Goal: Task Accomplishment & Management: Use online tool/utility

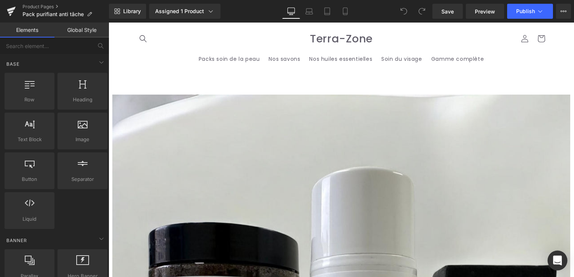
click at [557, 261] on icon "Open Intercom Messenger" at bounding box center [557, 261] width 9 height 10
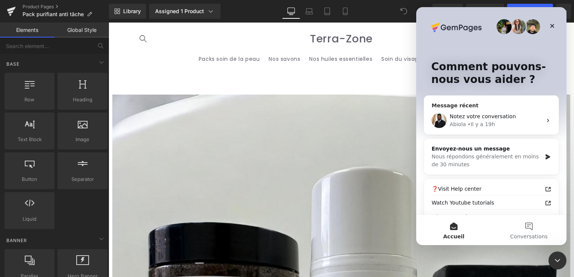
click at [545, 121] on icon "Intercom Messenger" at bounding box center [548, 121] width 6 height 6
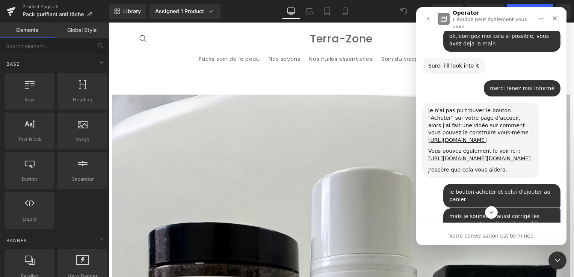
scroll to position [6848, 0]
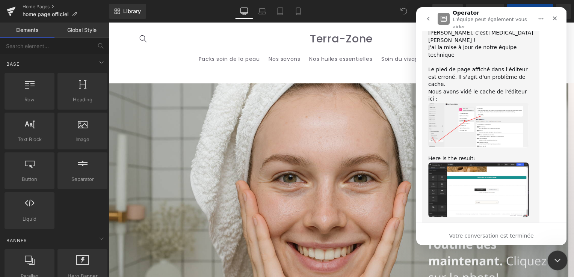
scroll to position [4921, 0]
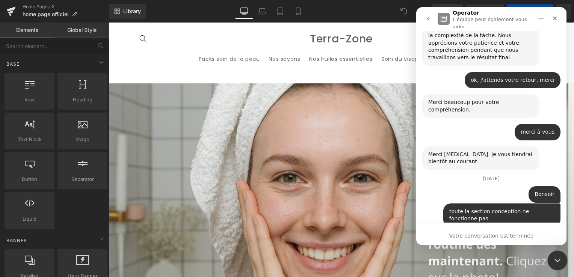
click at [560, 265] on div "Fermer le Messenger Intercom" at bounding box center [556, 260] width 18 height 18
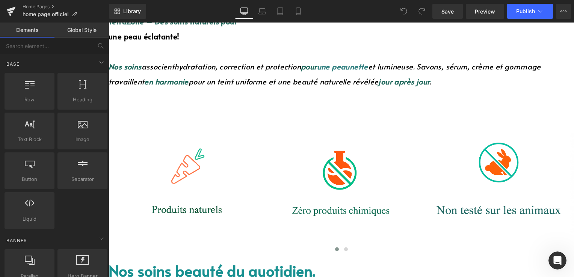
scroll to position [338, 0]
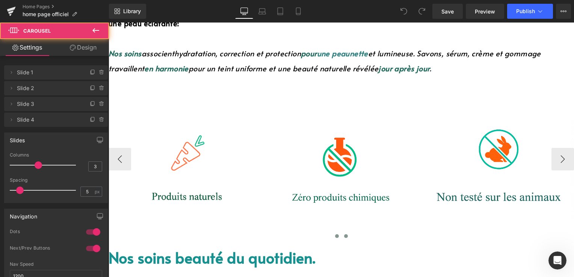
click at [341, 237] on button at bounding box center [345, 237] width 9 height 8
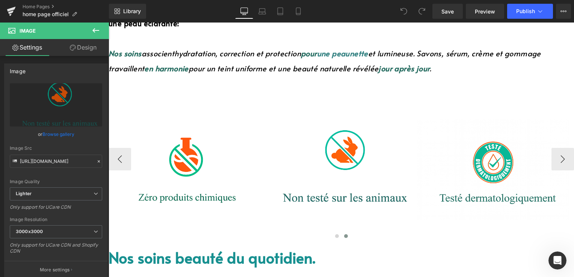
click at [347, 218] on div at bounding box center [339, 222] width 152 height 8
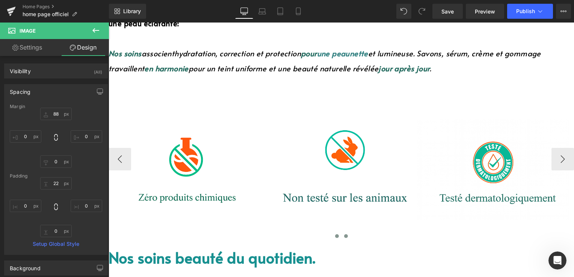
click at [335, 235] on span at bounding box center [337, 236] width 4 height 4
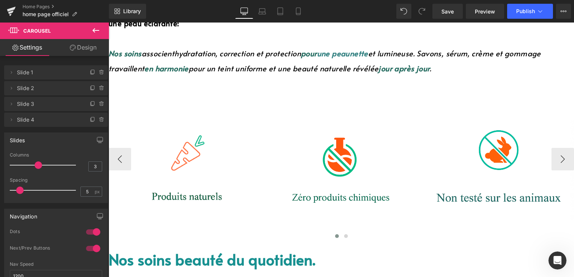
click at [197, 243] on div at bounding box center [341, 244] width 465 height 2
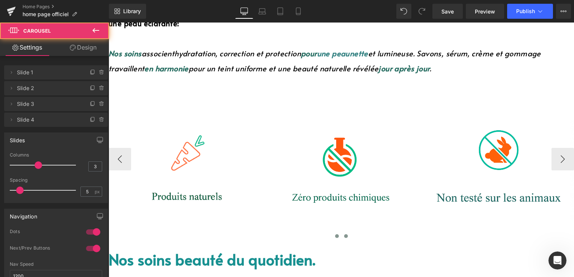
click at [346, 235] on button at bounding box center [345, 237] width 9 height 8
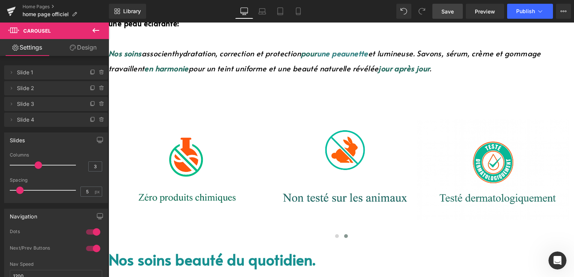
click at [454, 8] on span "Save" at bounding box center [447, 12] width 12 height 8
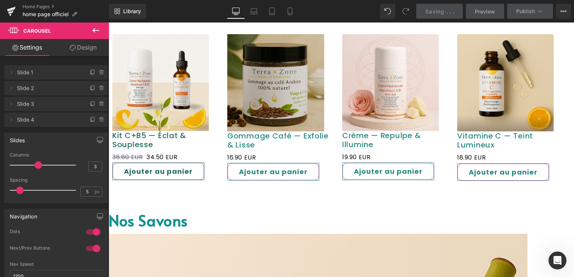
scroll to position [639, 0]
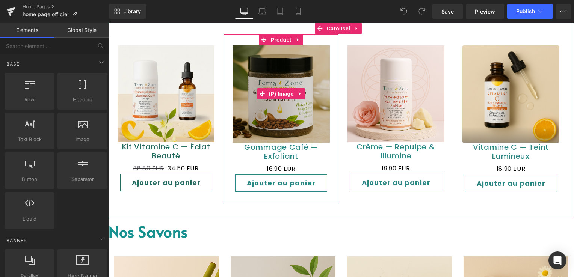
scroll to position [601, 0]
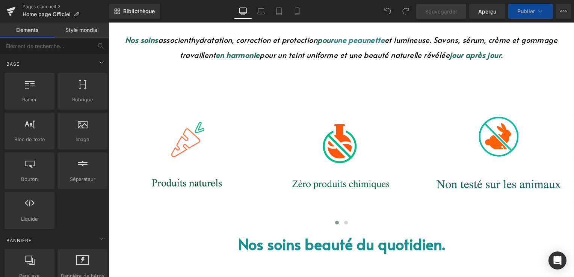
scroll to position [376, 0]
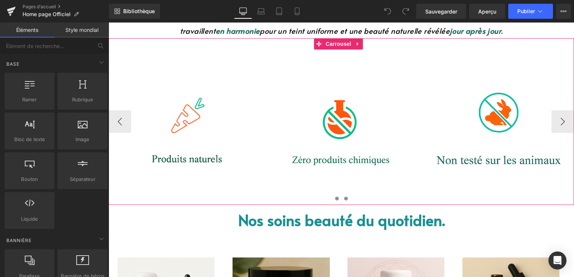
click at [341, 202] on button at bounding box center [345, 199] width 9 height 8
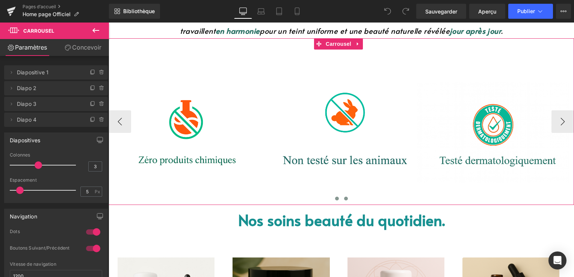
click at [332, 202] on button at bounding box center [336, 199] width 9 height 8
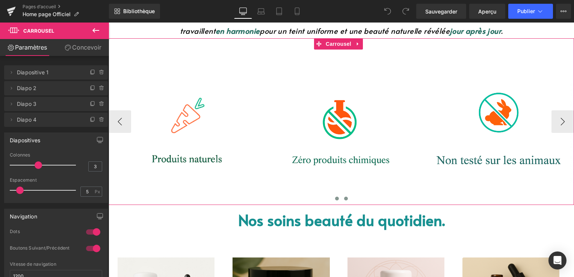
click at [344, 201] on button at bounding box center [345, 199] width 9 height 8
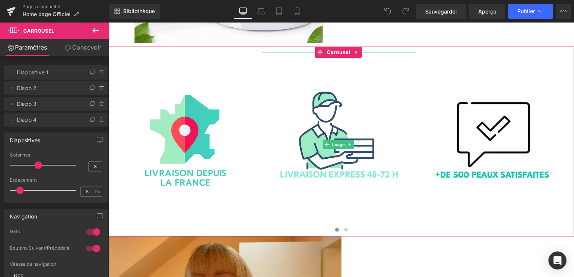
scroll to position [1465, 0]
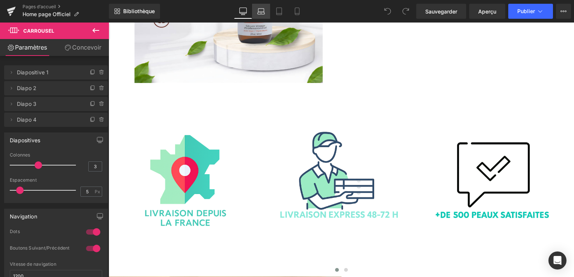
click at [267, 16] on link "Laptop" at bounding box center [261, 11] width 18 height 15
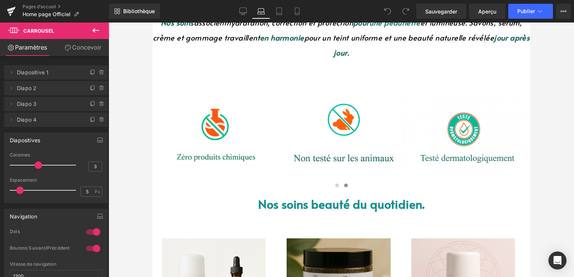
scroll to position [271, 0]
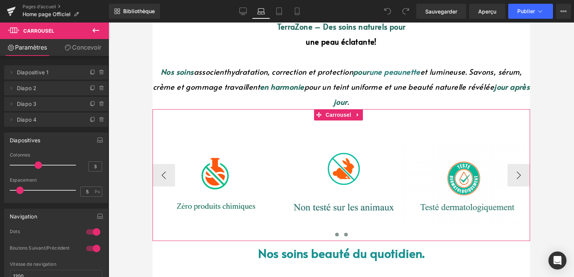
click at [337, 236] on button at bounding box center [336, 235] width 9 height 8
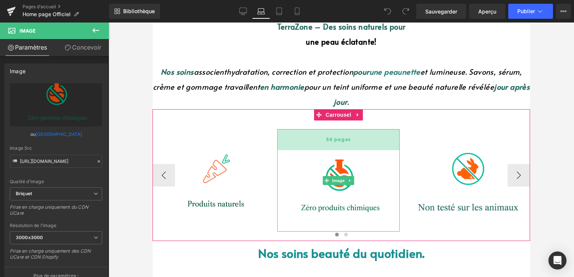
click at [352, 131] on div "56 pages" at bounding box center [338, 139] width 123 height 21
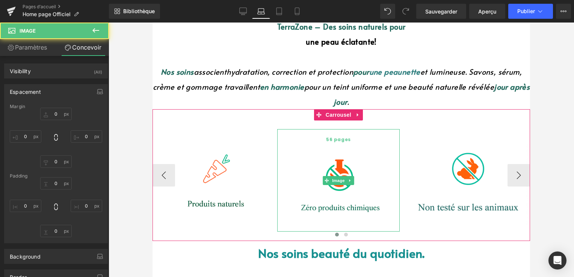
type input "53"
type input "0"
type input "56"
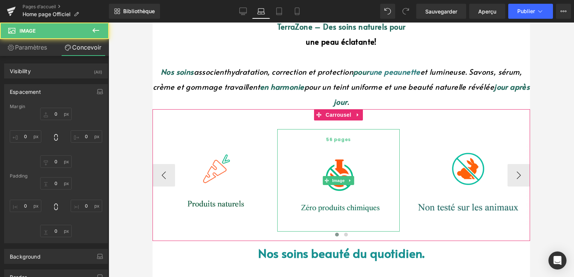
type input "0"
